Goal: Contribute content: Add original content to the website for others to see

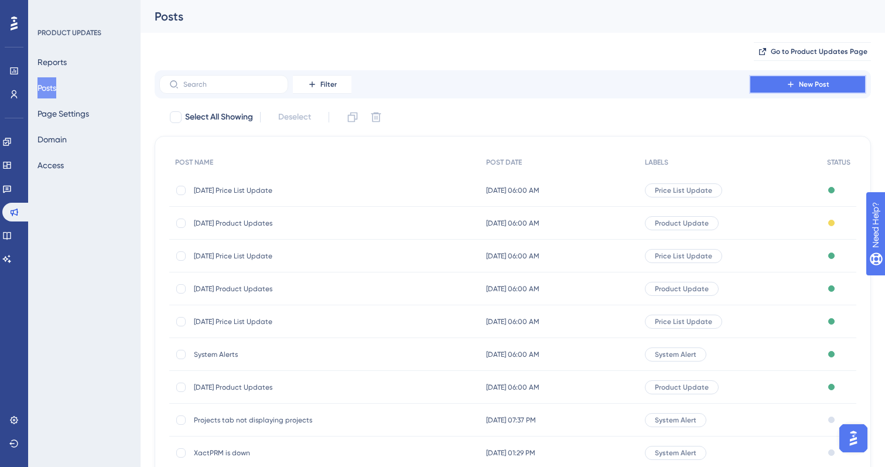
click at [814, 89] on button "New Post" at bounding box center [807, 84] width 117 height 19
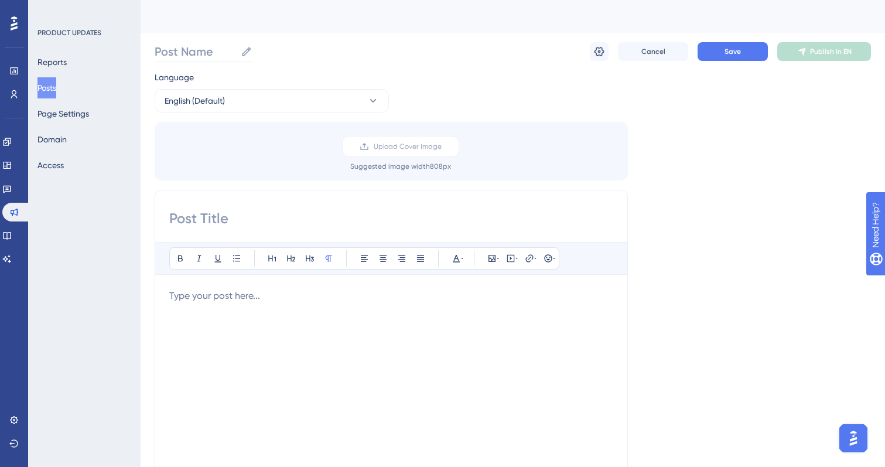
click at [246, 52] on icon at bounding box center [246, 51] width 9 height 9
click at [236, 52] on input "Post Name" at bounding box center [195, 51] width 81 height 16
type input "[DATE] Product Updates"
click at [229, 220] on input at bounding box center [391, 218] width 444 height 19
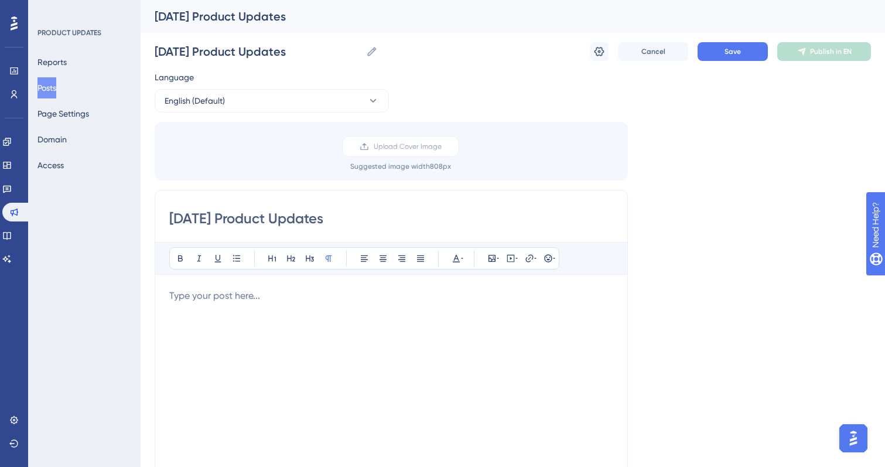
type input "[DATE] Product Updates"
click at [222, 297] on p at bounding box center [391, 296] width 444 height 14
click at [310, 255] on icon at bounding box center [309, 257] width 9 height 9
click at [236, 256] on icon at bounding box center [236, 257] width 9 height 9
drag, startPoint x: 386, startPoint y: 316, endPoint x: 245, endPoint y: 318, distance: 141.7
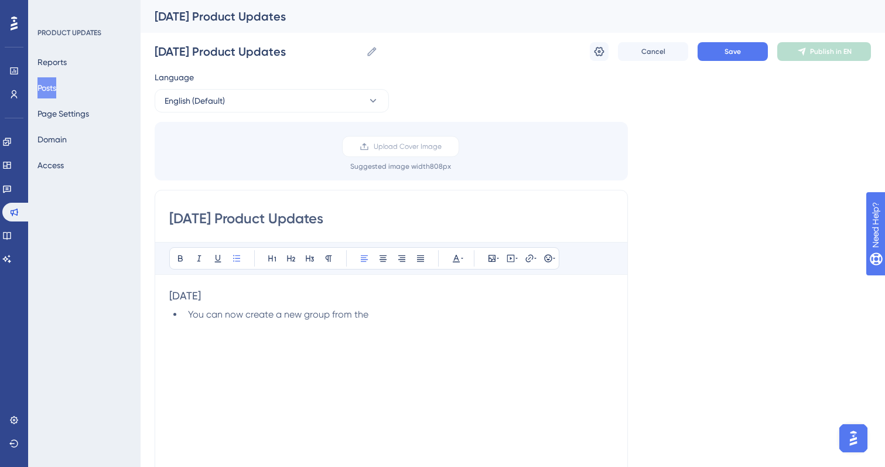
click at [245, 318] on li "You can now create a new group from the" at bounding box center [398, 314] width 430 height 14
drag, startPoint x: 449, startPoint y: 316, endPoint x: 356, endPoint y: 316, distance: 93.1
click at [356, 316] on li "You can now add Quick Estimates to a brand new group" at bounding box center [398, 314] width 430 height 14
click at [448, 317] on li "You can now add Quick Estimates to a brand new group" at bounding box center [398, 314] width 430 height 14
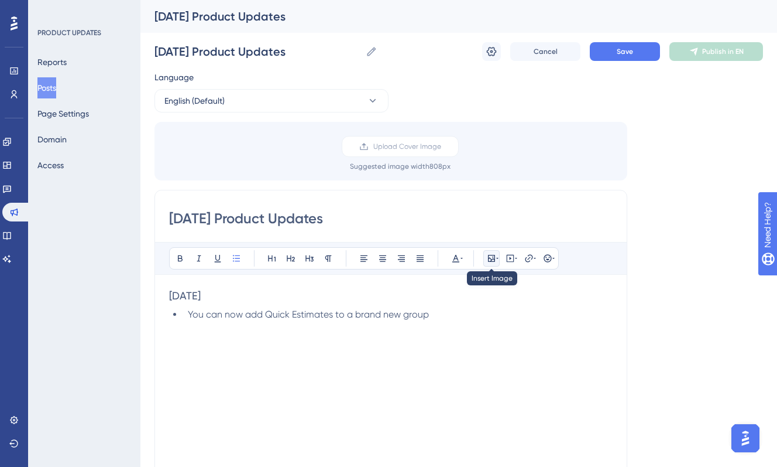
click at [489, 259] on icon at bounding box center [491, 257] width 9 height 9
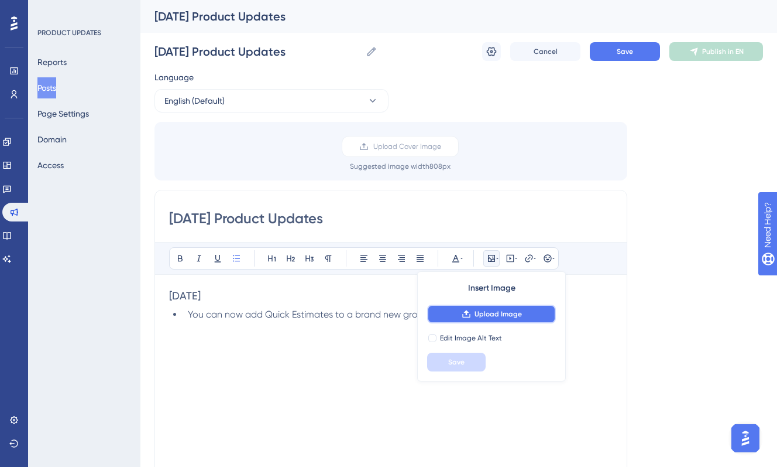
click at [483, 317] on span "Upload Image" at bounding box center [498, 313] width 47 height 9
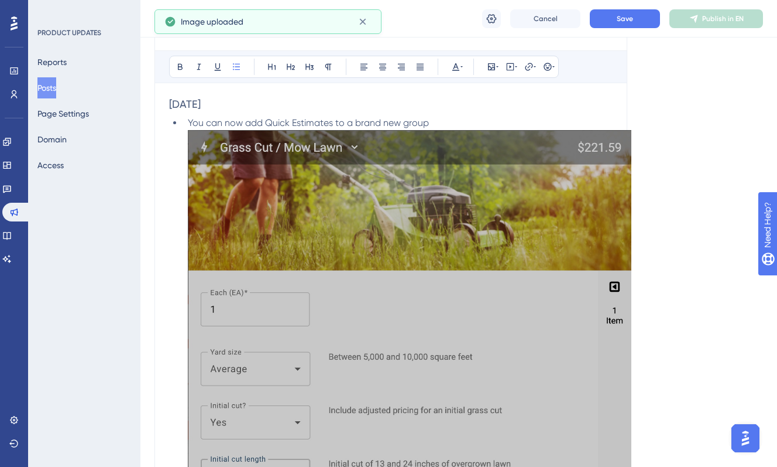
click at [332, 337] on img at bounding box center [410, 335] width 444 height 410
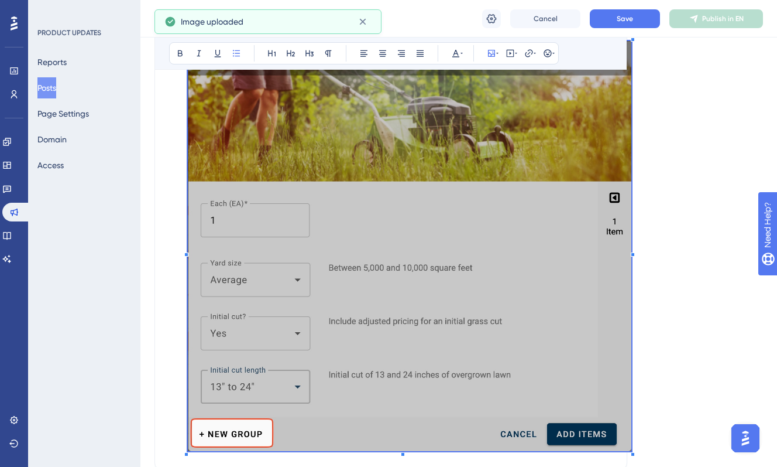
scroll to position [311, 0]
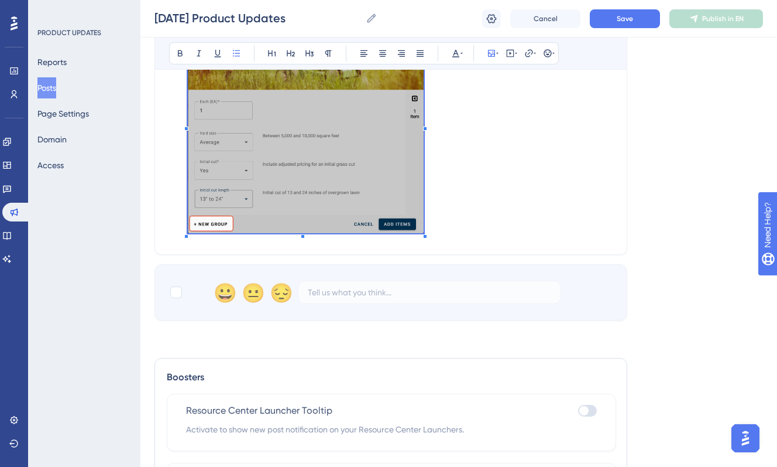
click at [395, 187] on span at bounding box center [306, 126] width 236 height 222
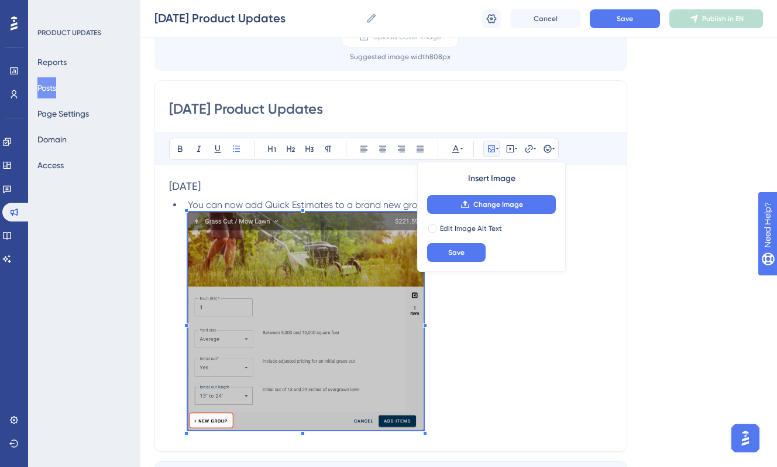
scroll to position [106, 0]
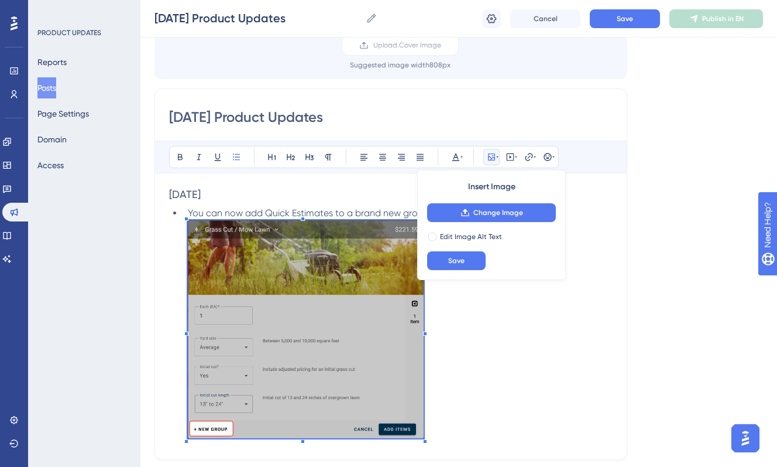
click at [344, 207] on span "You can now add Quick Estimates to a brand new group" at bounding box center [308, 212] width 241 height 11
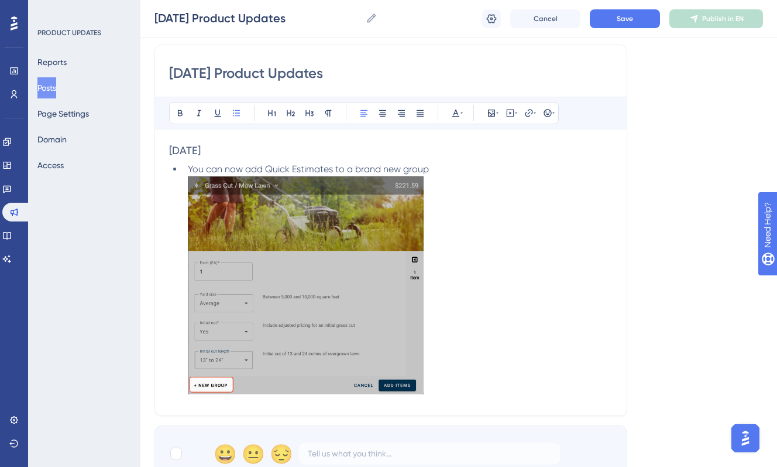
scroll to position [151, 0]
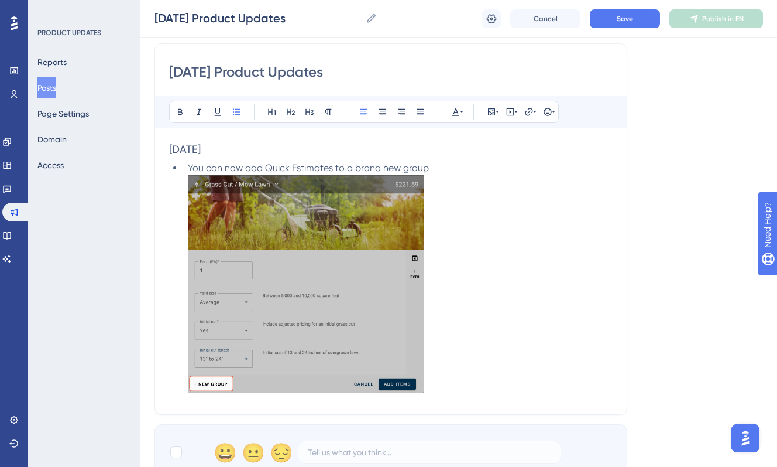
click at [434, 166] on li "You can now add Quick Estimates to a brand new group" at bounding box center [398, 279] width 430 height 236
click at [488, 24] on icon at bounding box center [492, 19] width 12 height 12
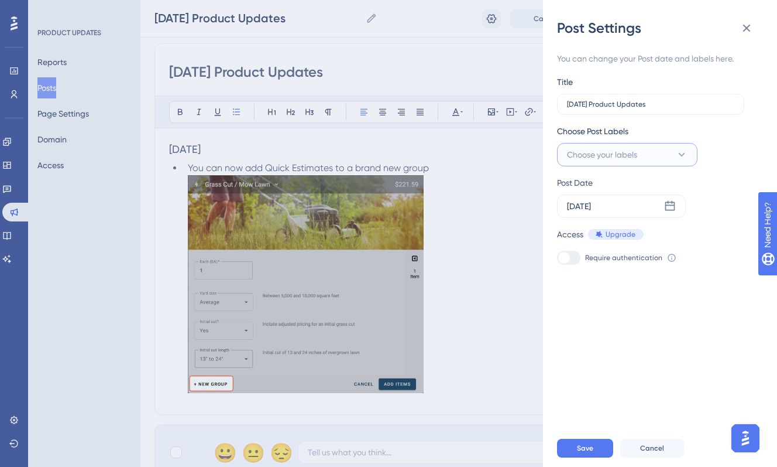
click at [607, 158] on span "Choose your labels" at bounding box center [602, 155] width 70 height 14
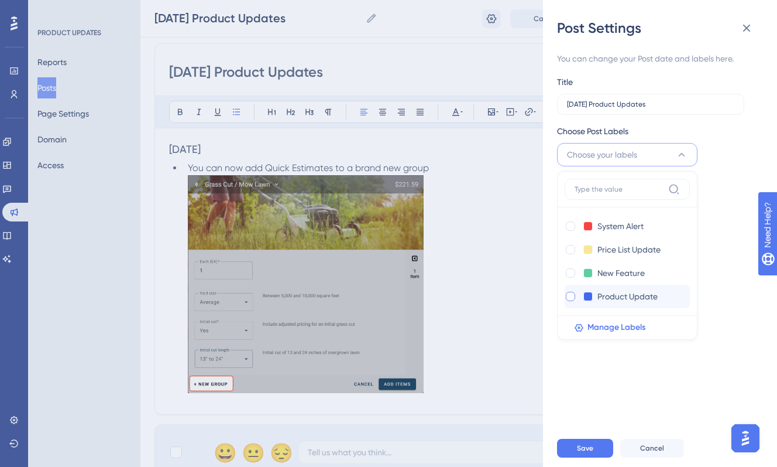
click at [569, 292] on div at bounding box center [570, 296] width 9 height 9
checkbox input "true"
click at [570, 272] on div at bounding box center [570, 272] width 9 height 9
checkbox input "true"
click at [589, 453] on span "Save" at bounding box center [585, 447] width 16 height 9
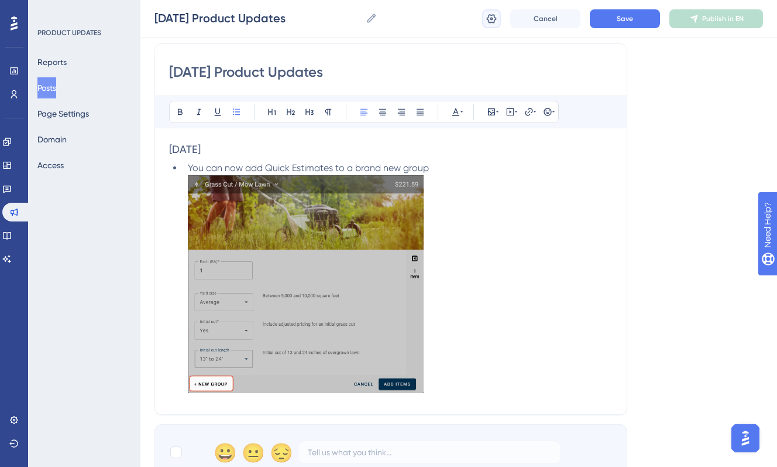
click at [486, 16] on icon at bounding box center [492, 19] width 12 height 12
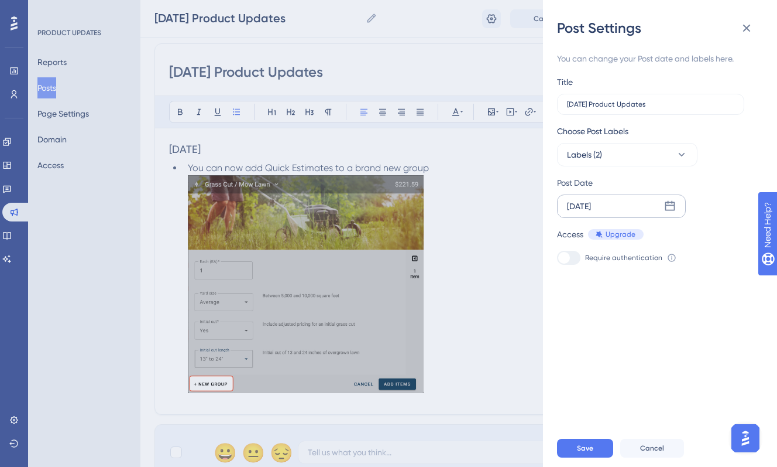
click at [670, 205] on icon at bounding box center [671, 206] width 10 height 10
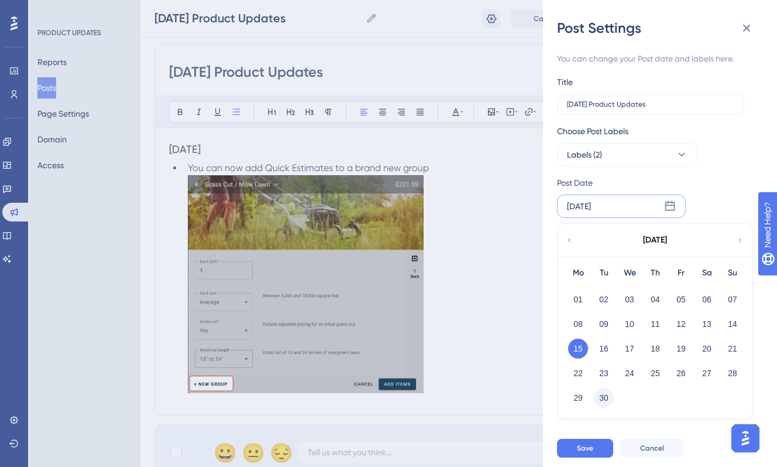
click at [609, 395] on button "30" at bounding box center [604, 398] width 20 height 20
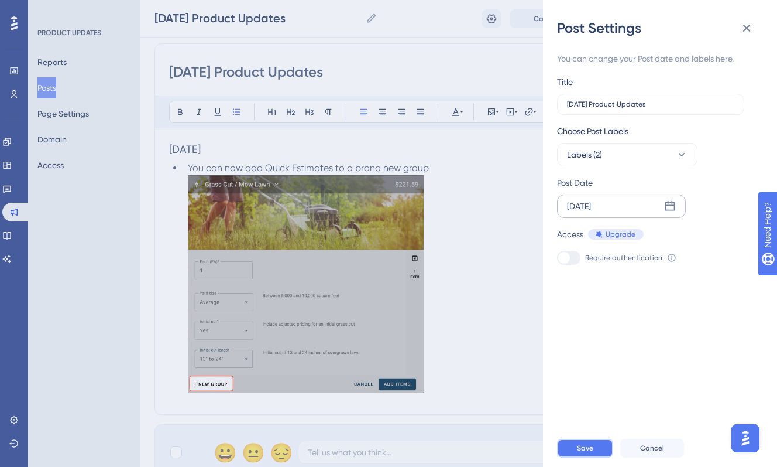
click at [596, 457] on button "Save" at bounding box center [585, 447] width 56 height 19
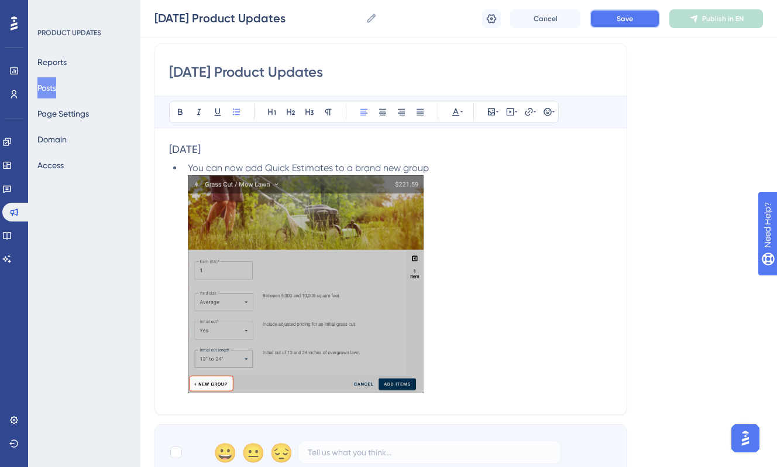
click at [628, 20] on span "Save" at bounding box center [625, 18] width 16 height 9
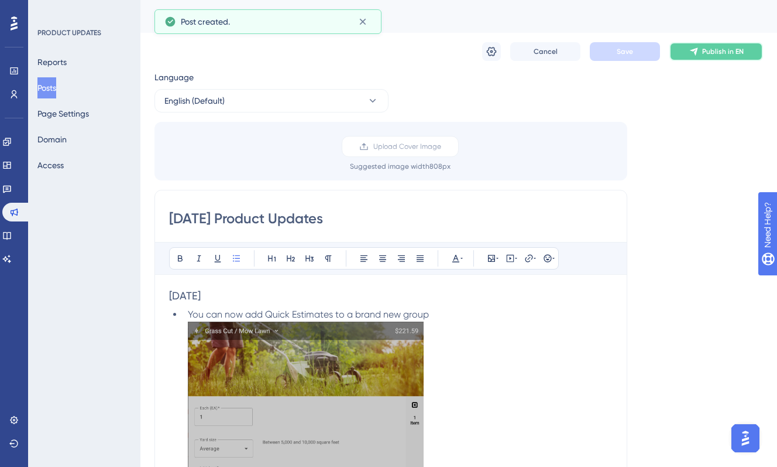
click at [709, 54] on span "Publish in EN" at bounding box center [723, 51] width 42 height 9
